Goal: Transaction & Acquisition: Purchase product/service

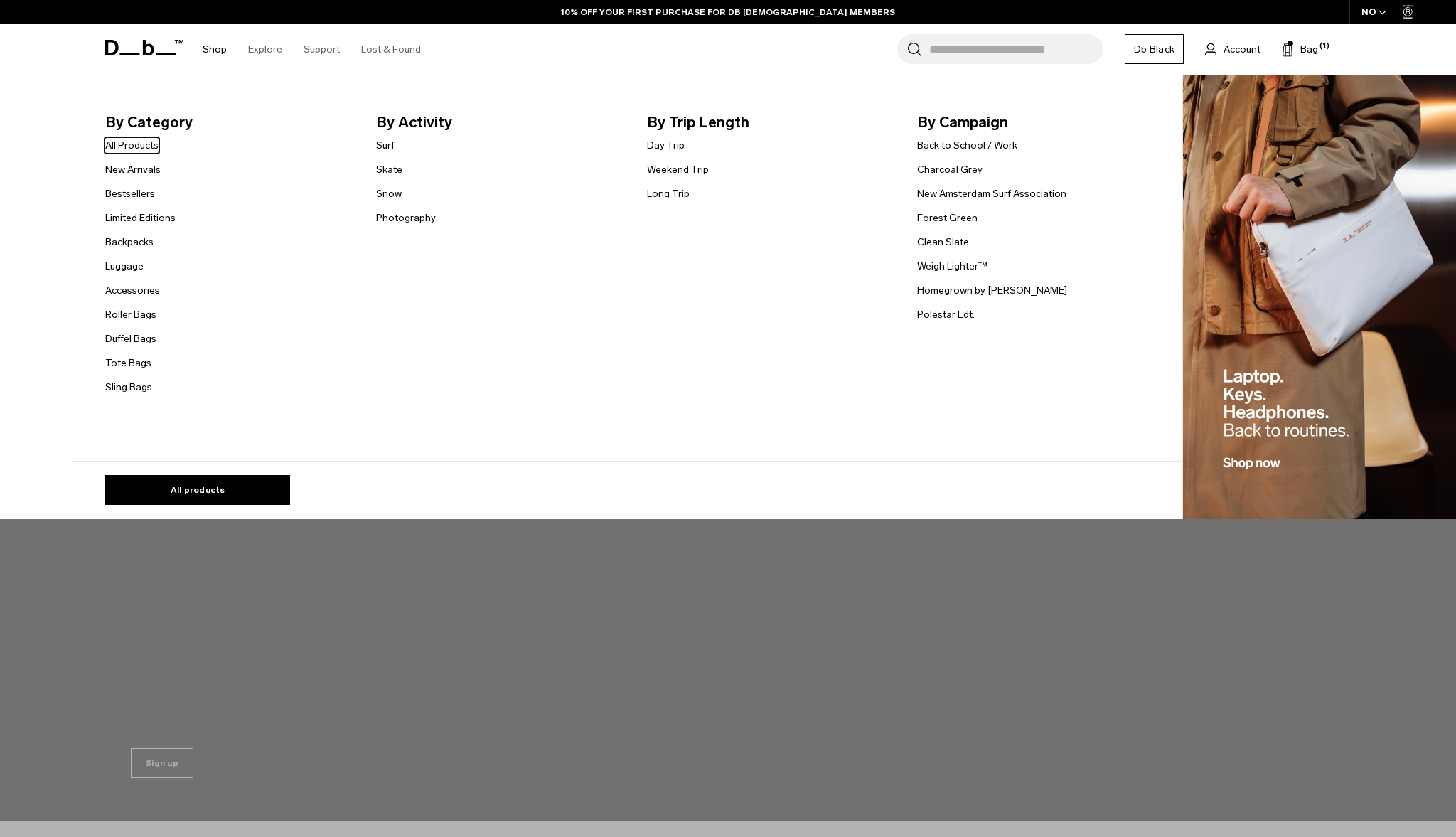
click at [217, 45] on link "Shop" at bounding box center [215, 50] width 24 height 50
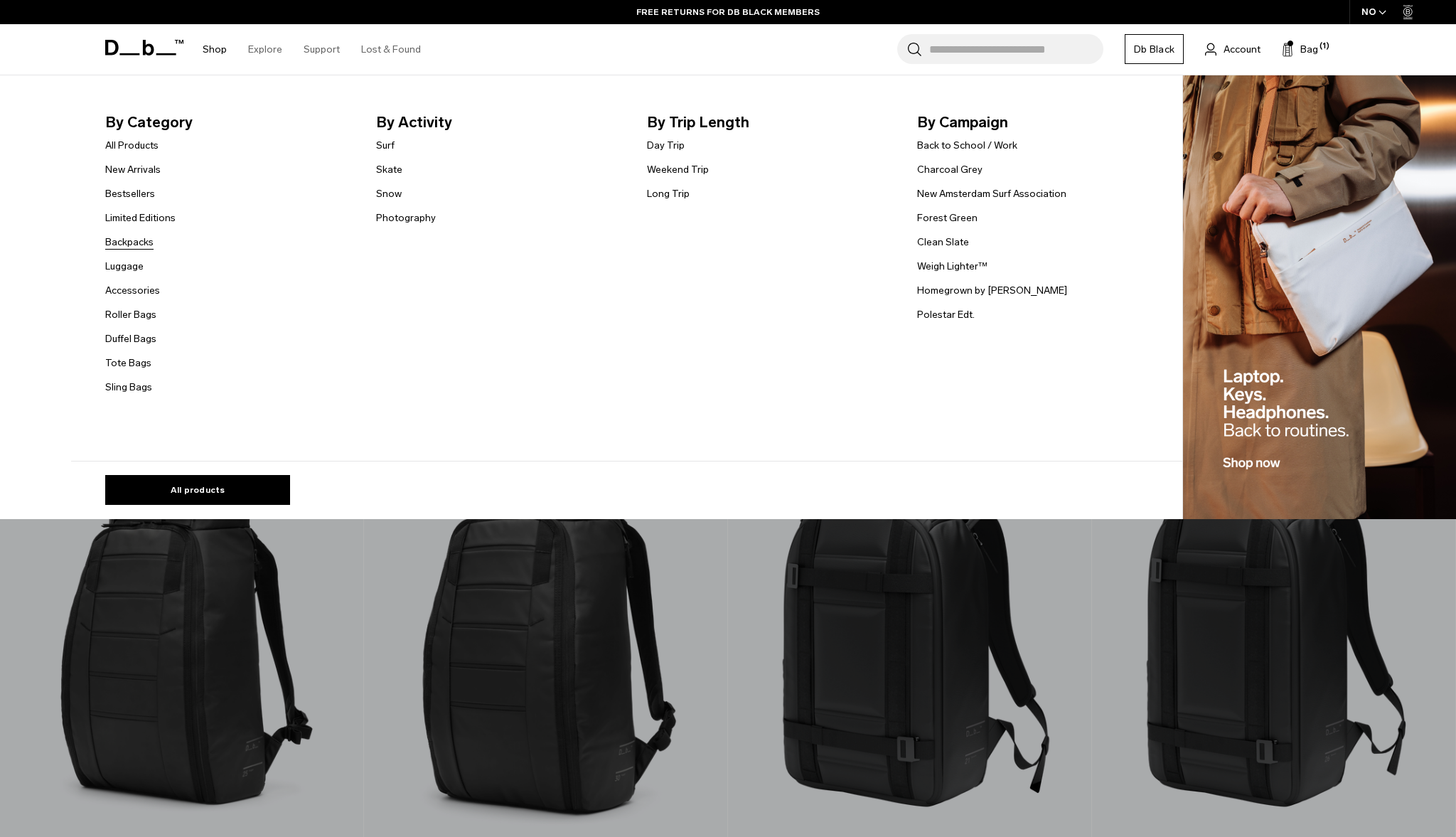
click at [130, 240] on link "Backpacks" at bounding box center [129, 243] width 48 height 15
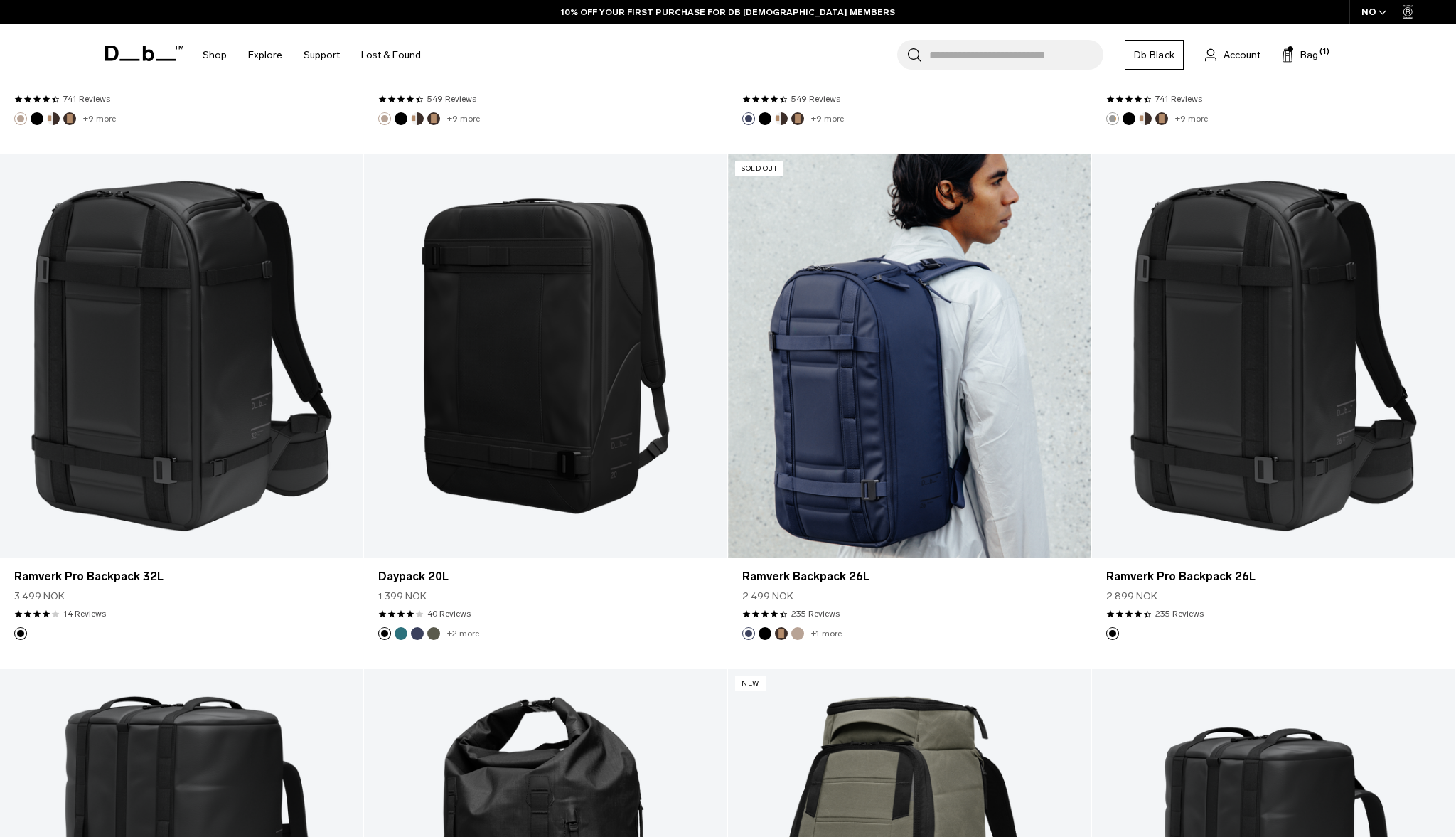
scroll to position [1830, 0]
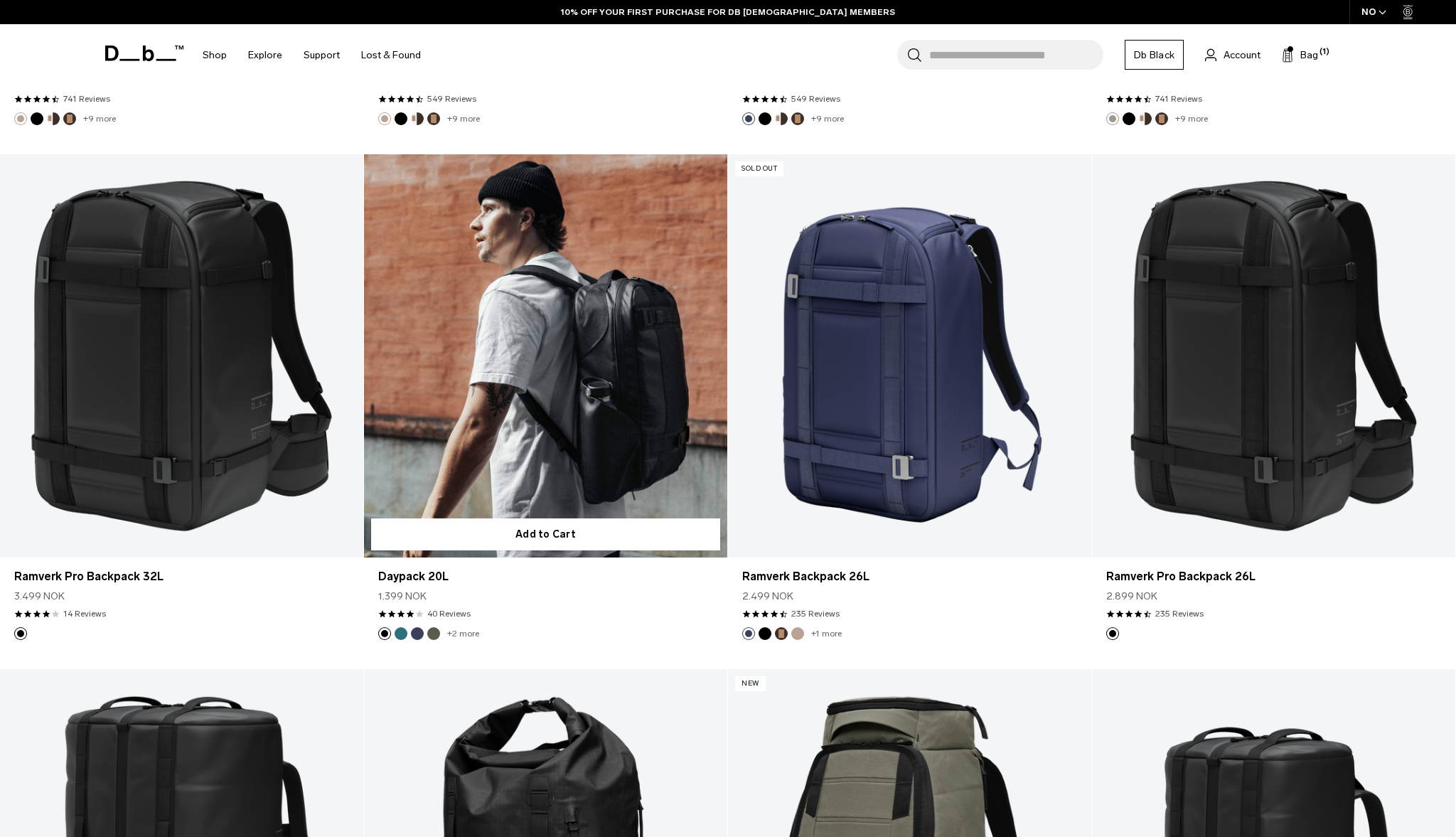
click at [609, 402] on link "Daypack 20L" at bounding box center [546, 357] width 363 height 404
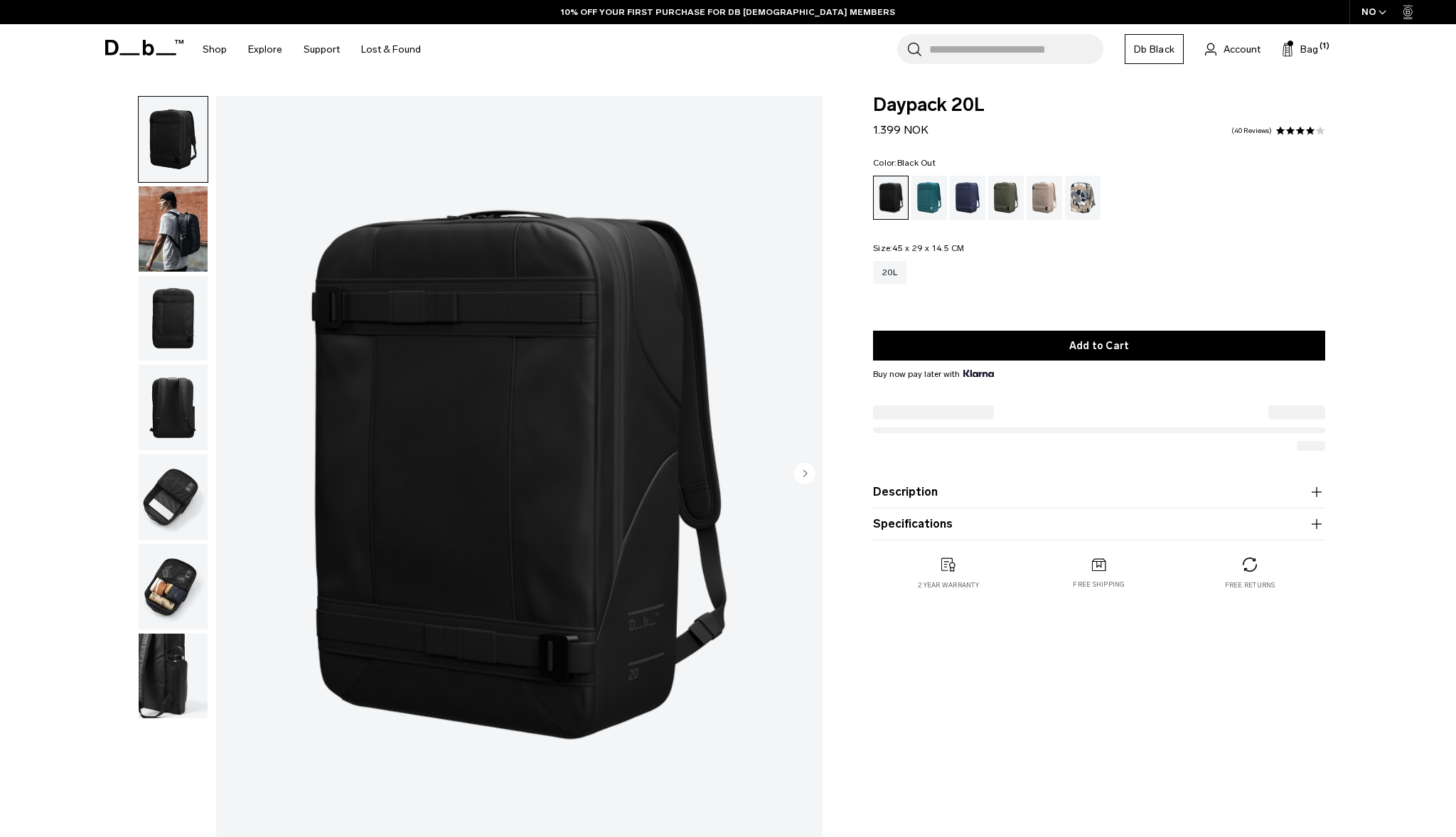
click at [158, 227] on img "button" at bounding box center [173, 229] width 69 height 86
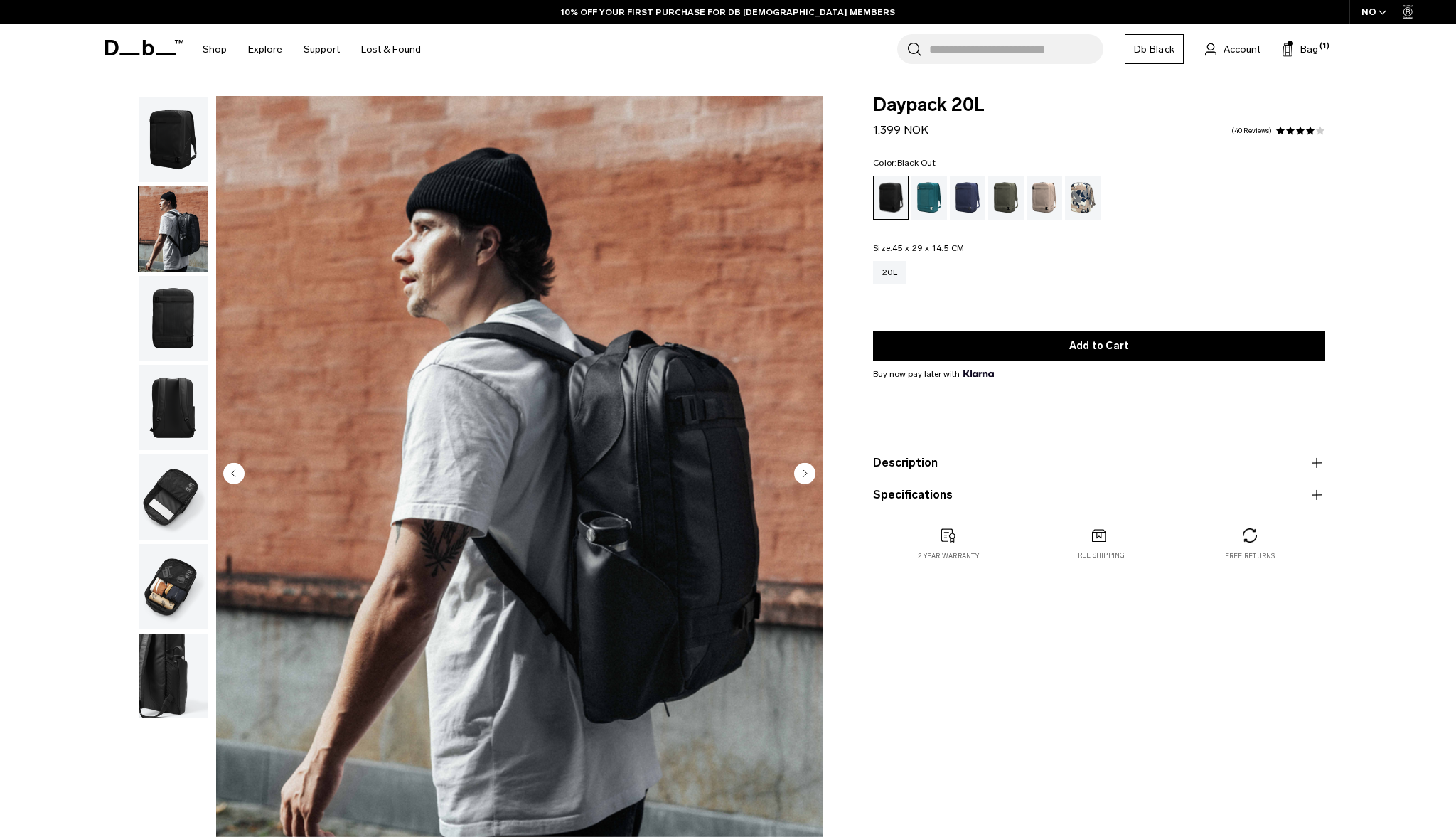
click at [155, 322] on img "button" at bounding box center [173, 319] width 69 height 86
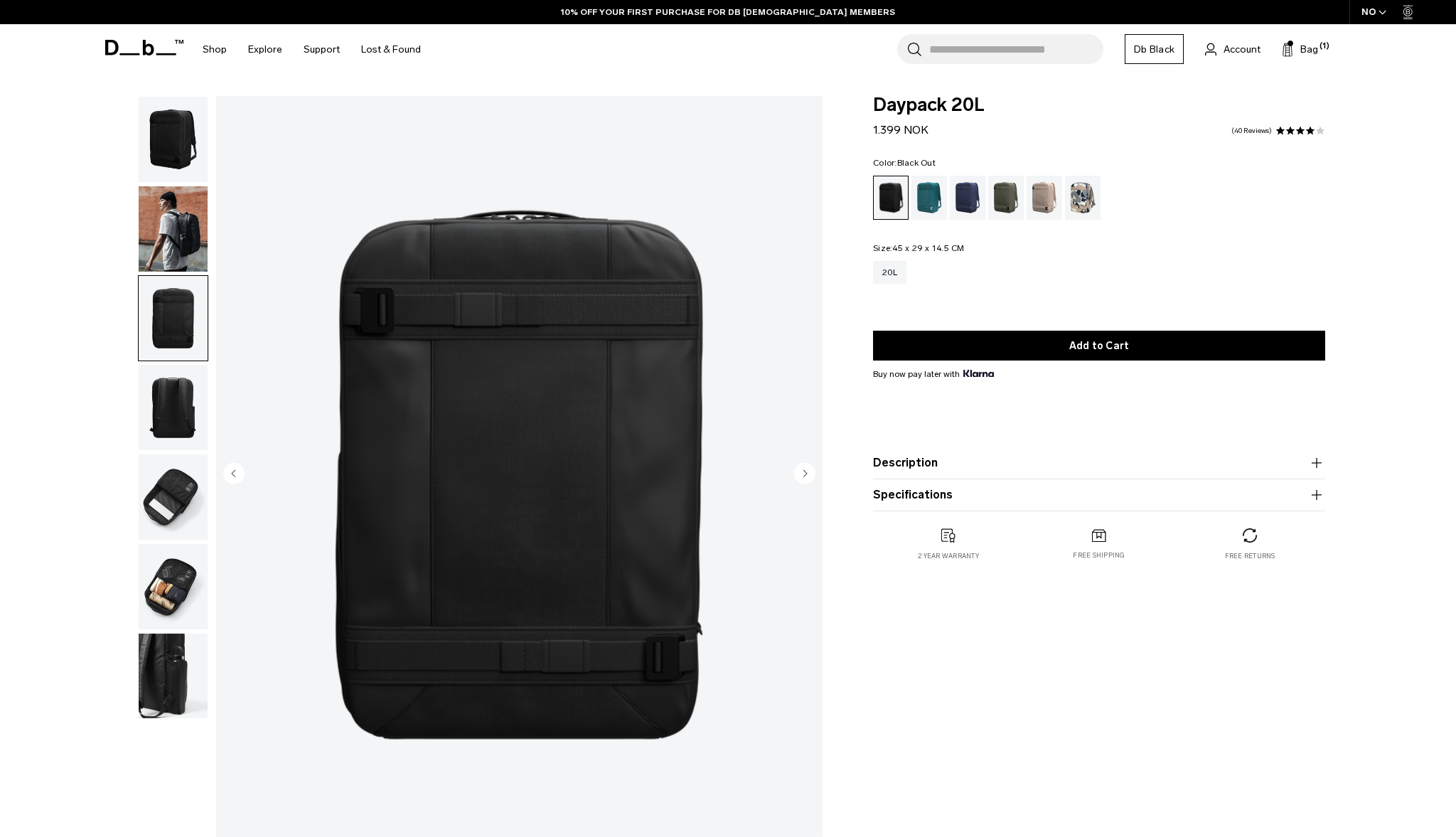
click at [156, 388] on img "button" at bounding box center [173, 408] width 69 height 86
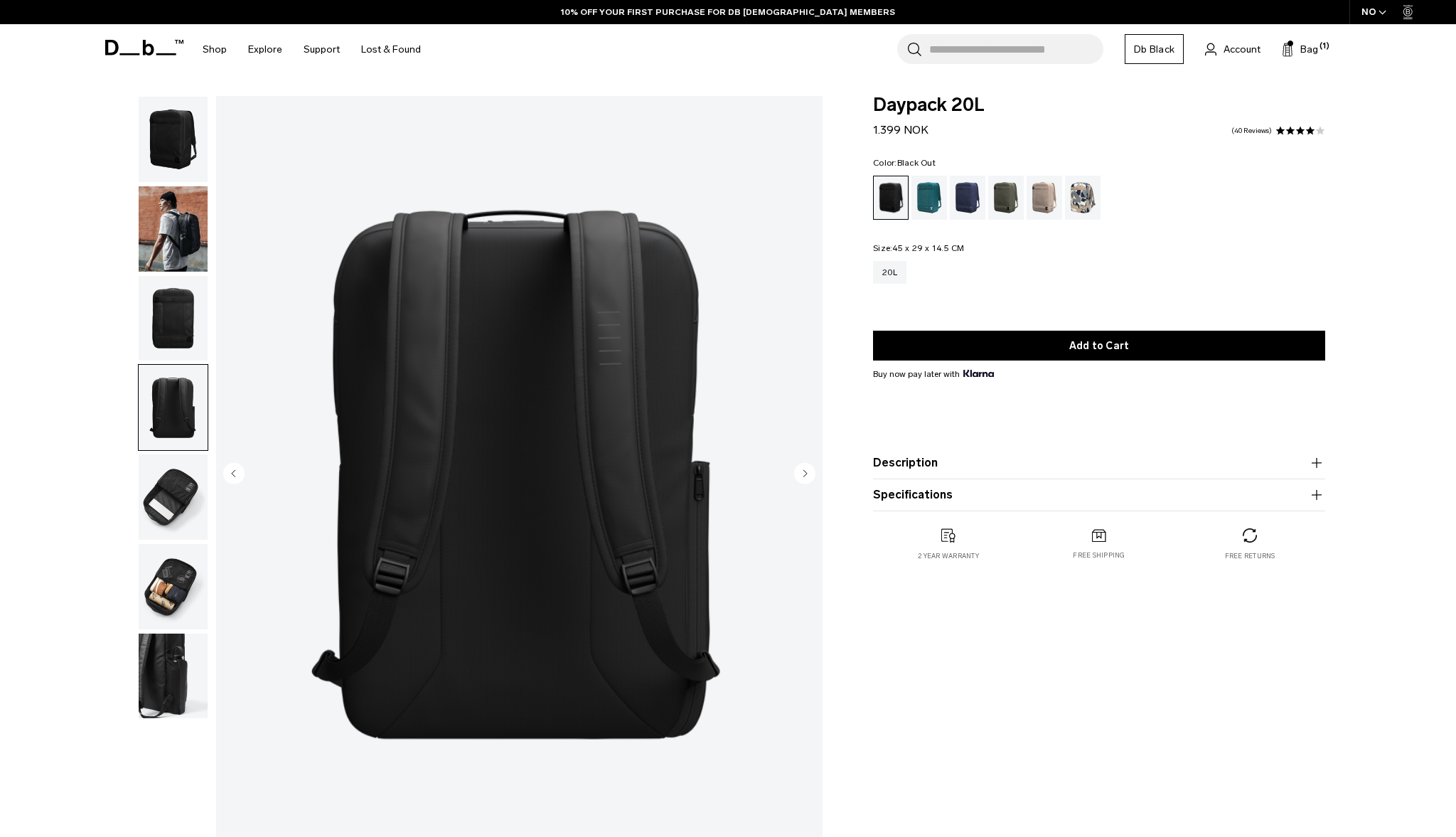
click at [149, 470] on img "button" at bounding box center [173, 497] width 69 height 86
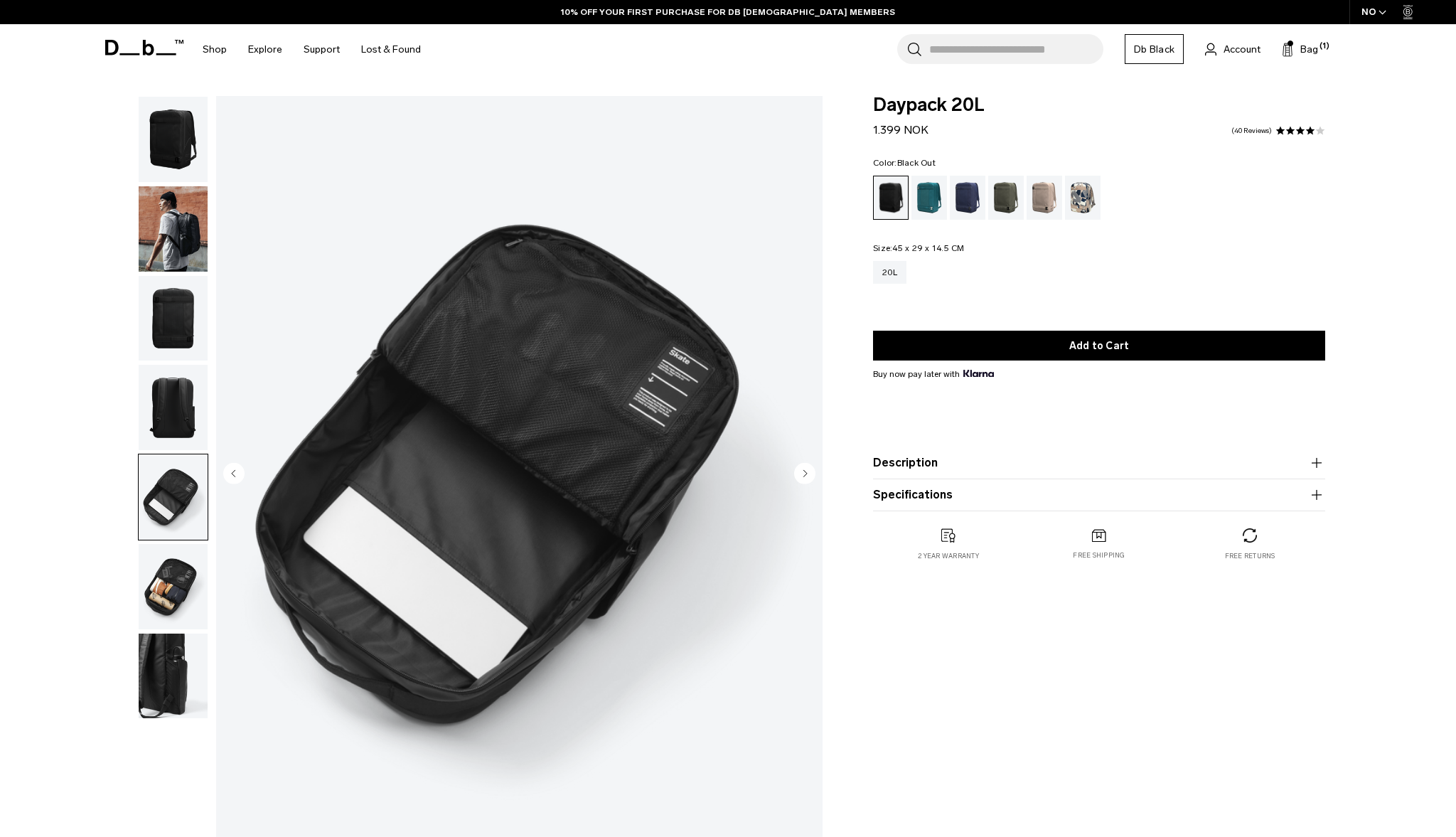
click at [156, 511] on img "button" at bounding box center [173, 497] width 69 height 86
click at [932, 463] on button "Description" at bounding box center [1099, 463] width 452 height 17
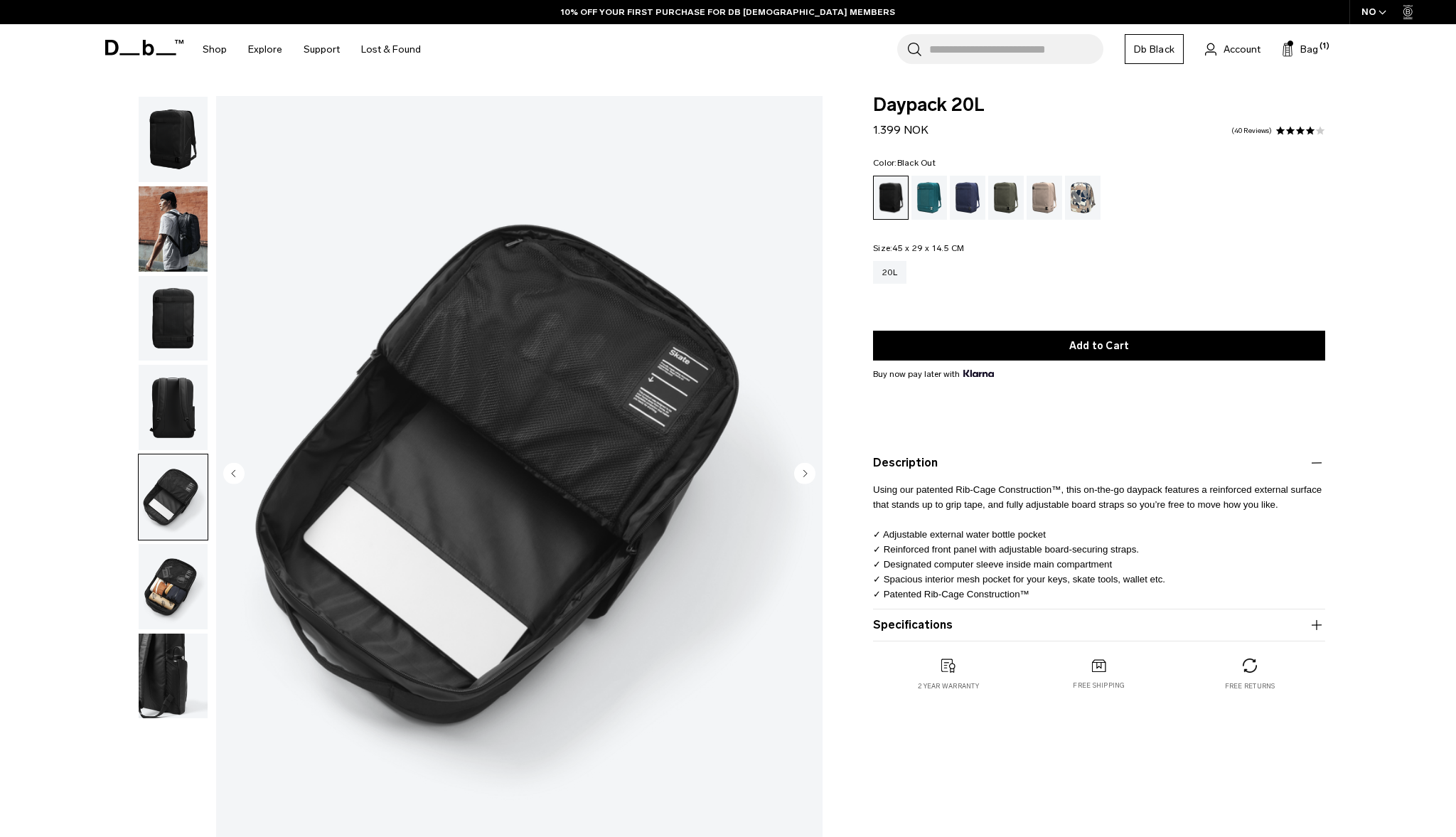
scroll to position [80, 0]
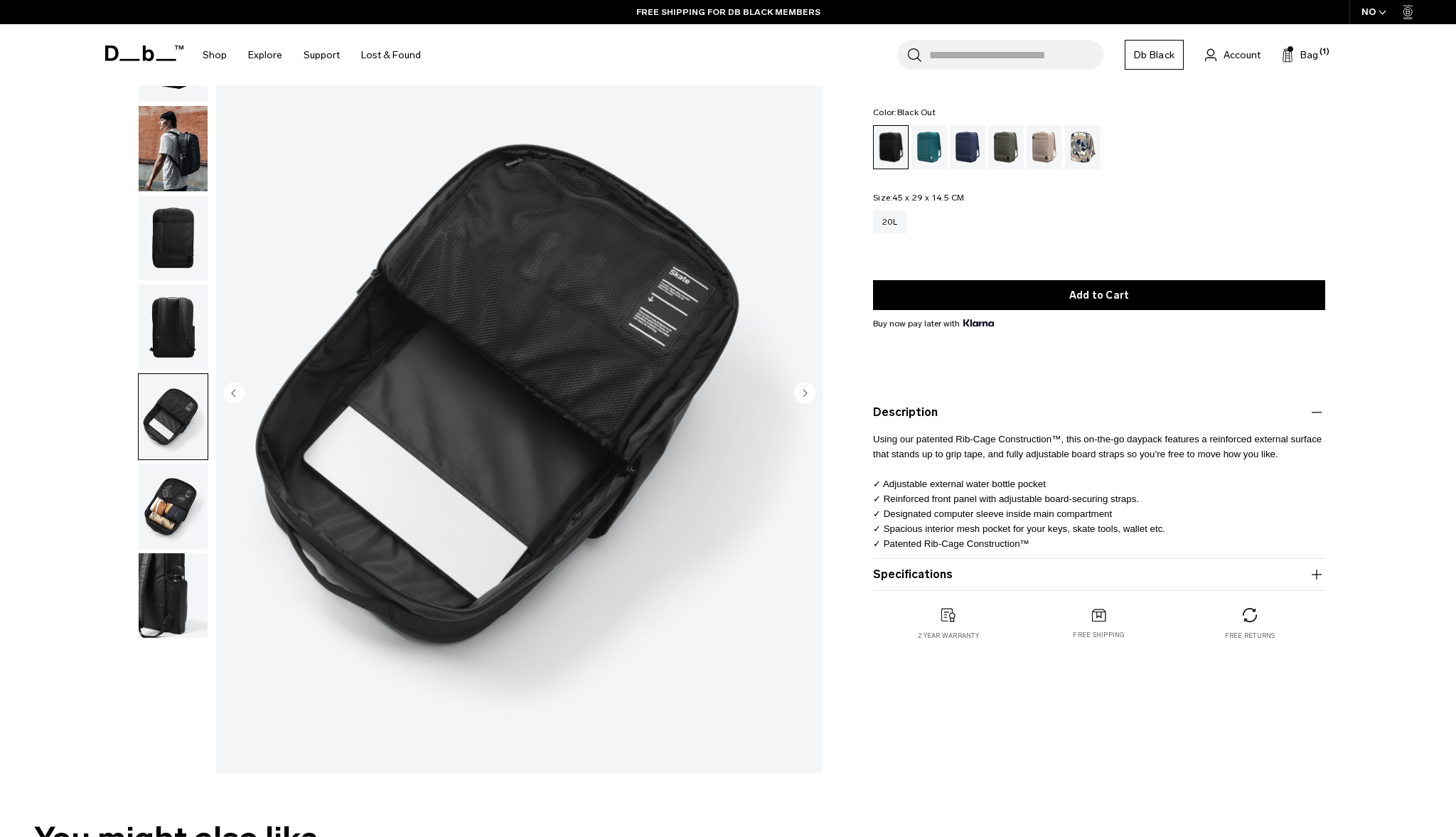
click at [936, 570] on button "Specifications" at bounding box center [1099, 575] width 452 height 17
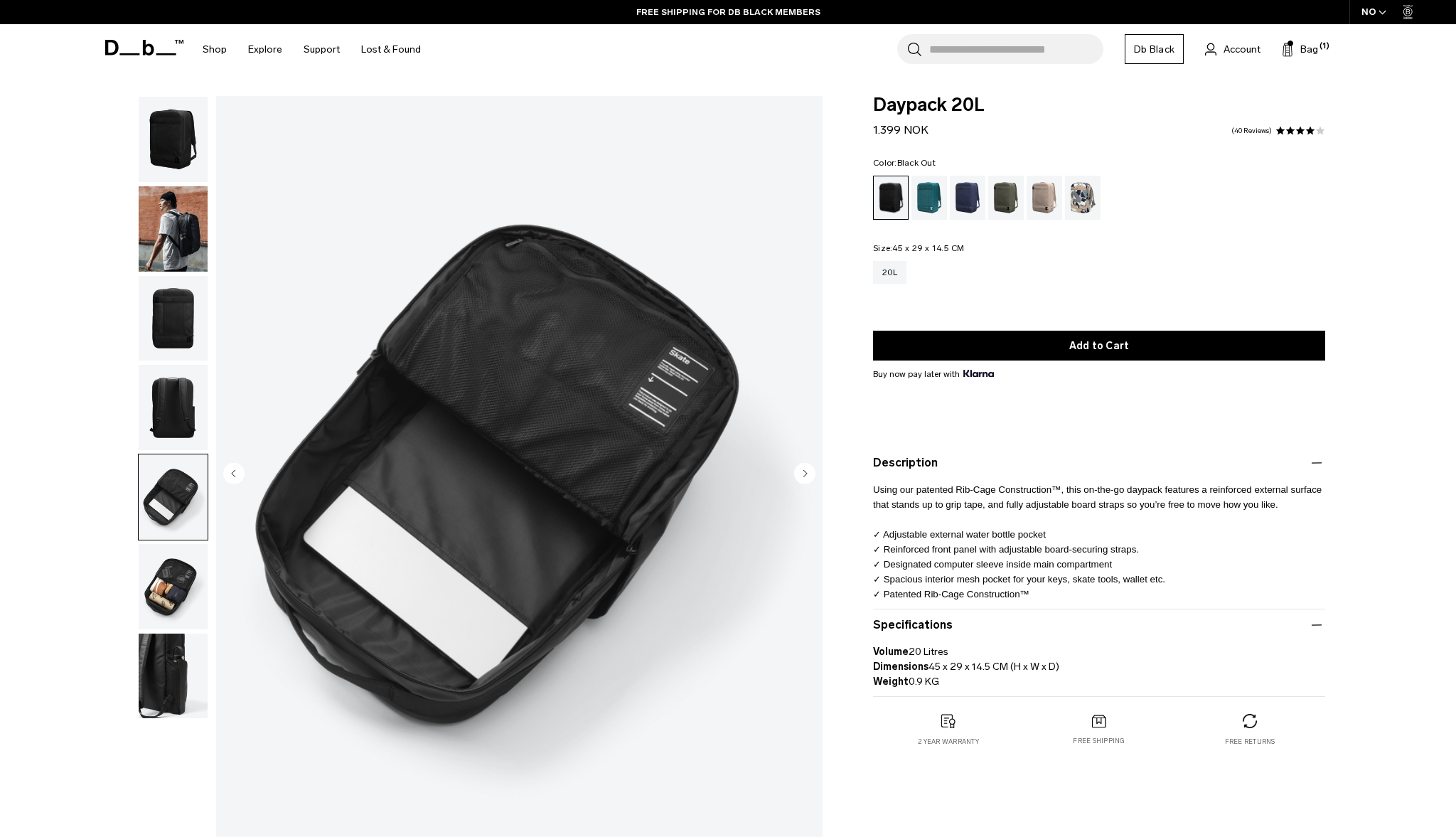
scroll to position [0, 0]
drag, startPoint x: 881, startPoint y: 106, endPoint x: 992, endPoint y: 106, distance: 111.0
click at [992, 106] on span "Daypack 20L" at bounding box center [1099, 105] width 452 height 18
click at [882, 106] on span "Daypack 20L" at bounding box center [1099, 105] width 452 height 18
drag, startPoint x: 869, startPoint y: 106, endPoint x: 991, endPoint y: 106, distance: 122.0
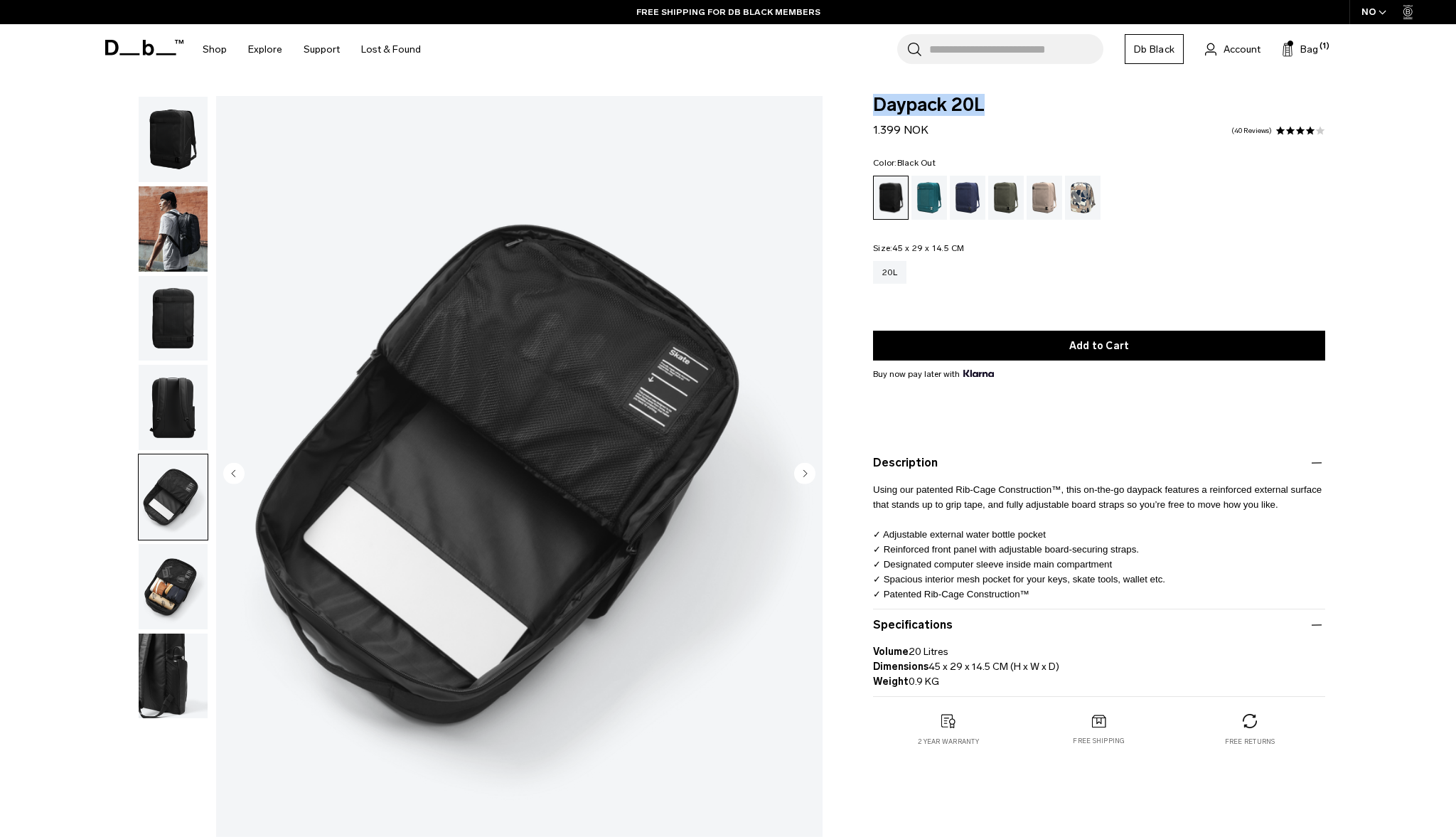
click at [991, 106] on div "Daypack 20L 1.399 NOK 4.1 star rating 40 Reviews Color: Black Out Out of stock …" at bounding box center [1099, 435] width 538 height 679
copy span "Daypack 20L"
